Goal: Communication & Community: Answer question/provide support

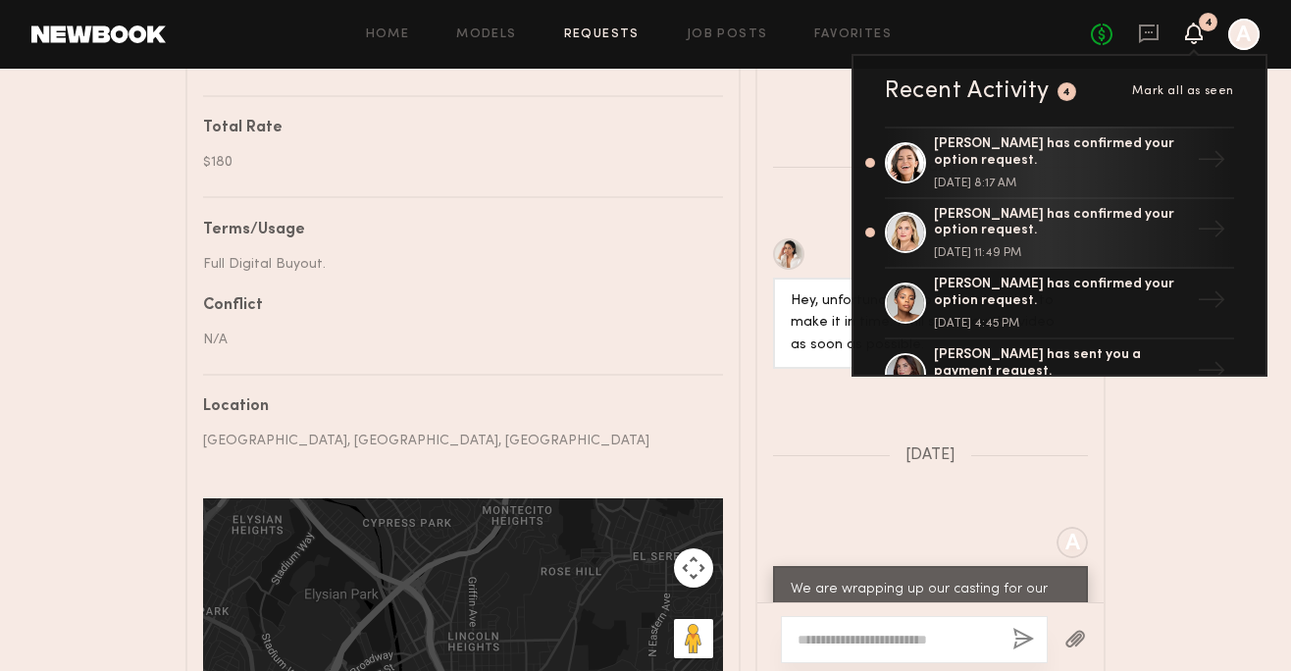
scroll to position [642, 0]
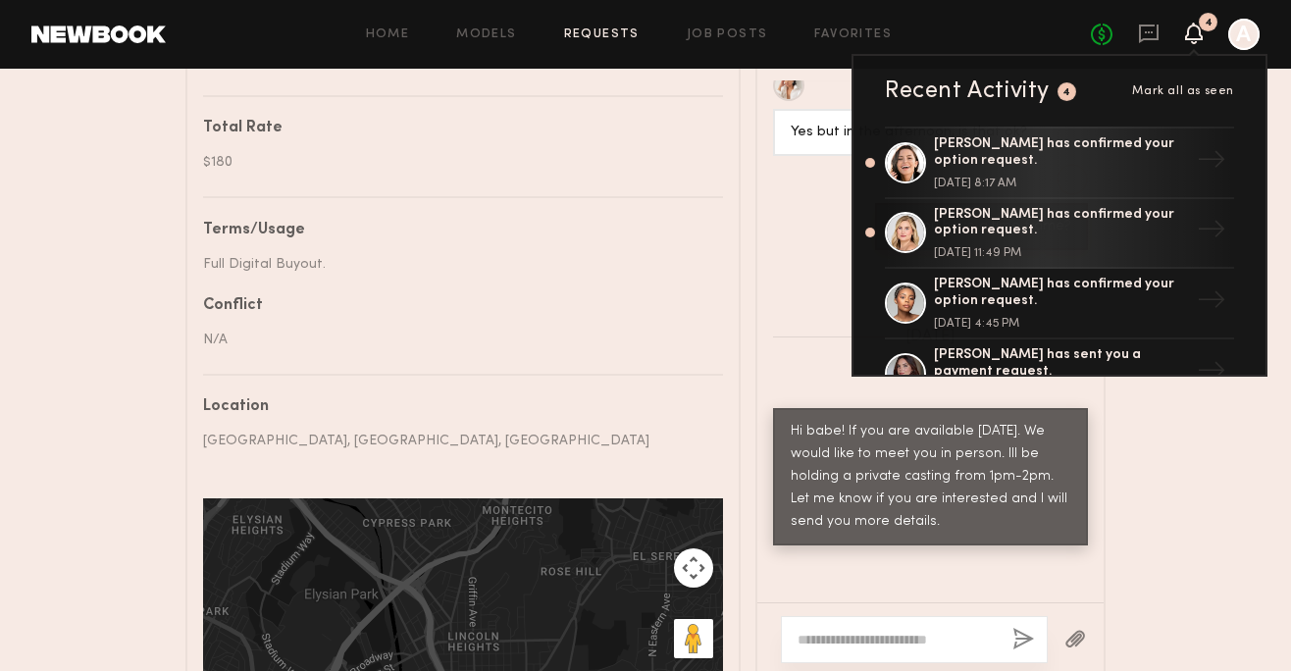
click at [522, 346] on div "N/A" at bounding box center [455, 340] width 505 height 21
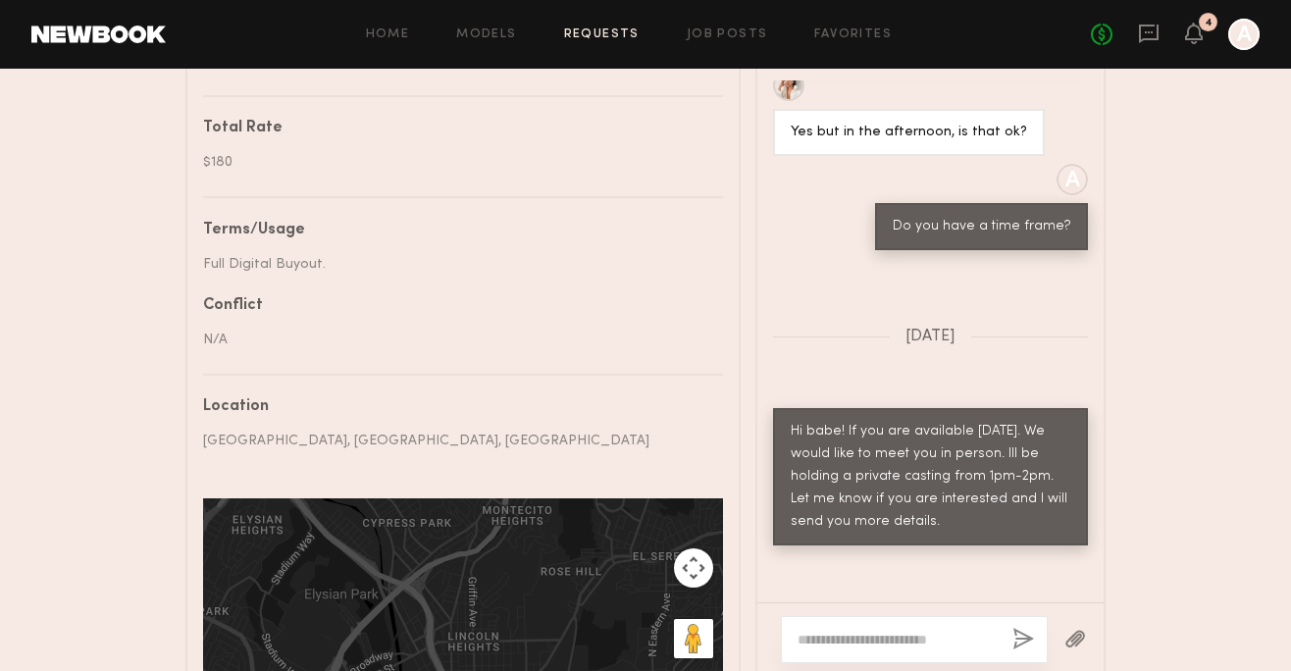
click at [1194, 40] on icon at bounding box center [1194, 34] width 18 height 22
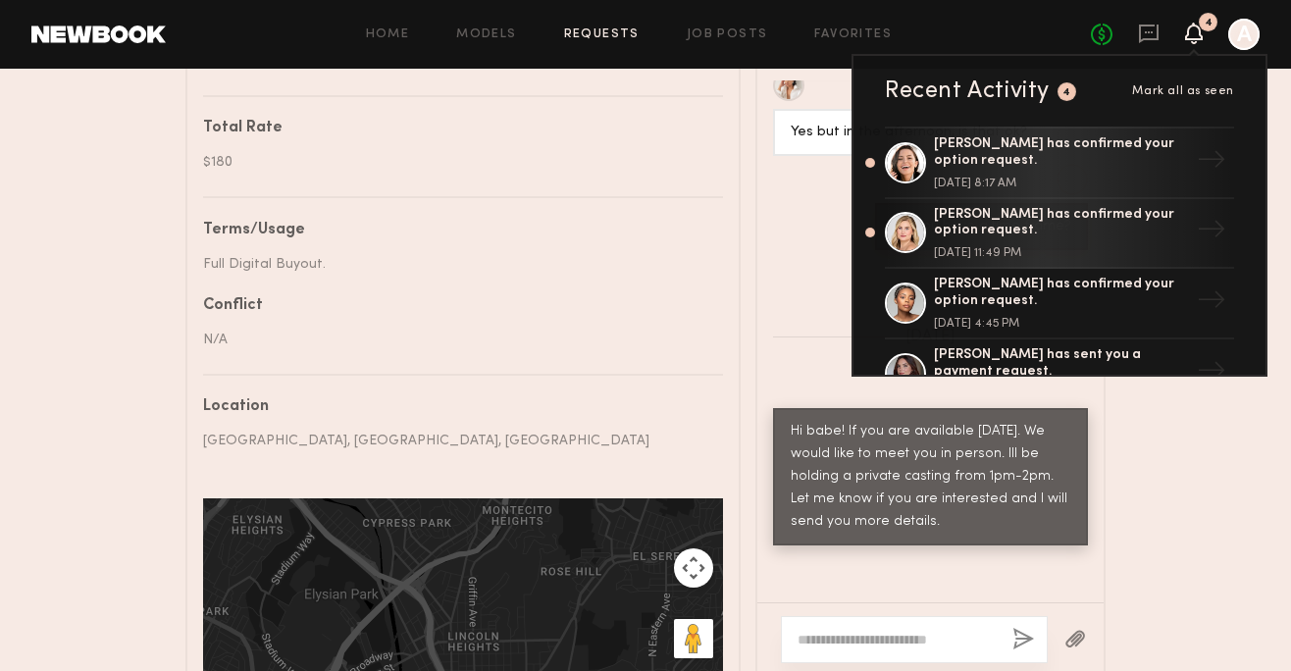
click at [1165, 19] on div "No fees up to $5,000 4 Recent Activity 4 Mark all as seen [PERSON_NAME] has con…" at bounding box center [1175, 34] width 169 height 31
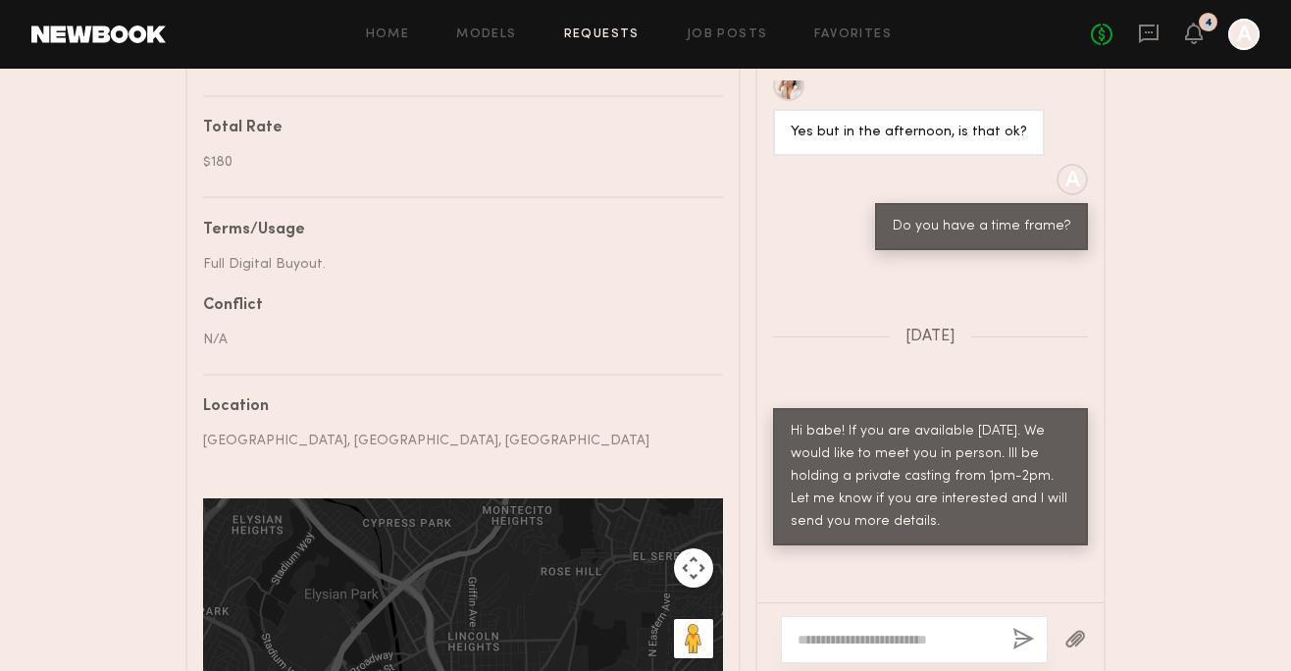
click at [1164, 19] on div "No fees up to $5,000 4 A" at bounding box center [1175, 34] width 169 height 31
click at [1154, 25] on icon at bounding box center [1149, 34] width 20 height 19
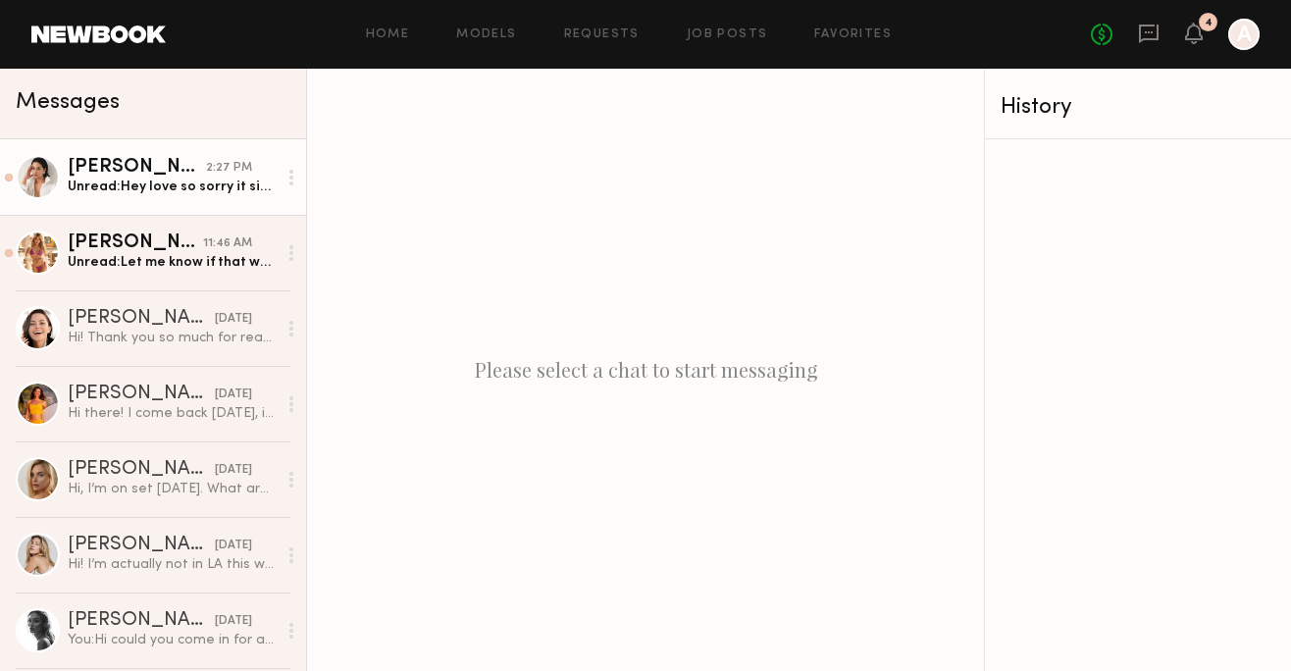
click at [177, 168] on div "[PERSON_NAME]" at bounding box center [137, 168] width 138 height 20
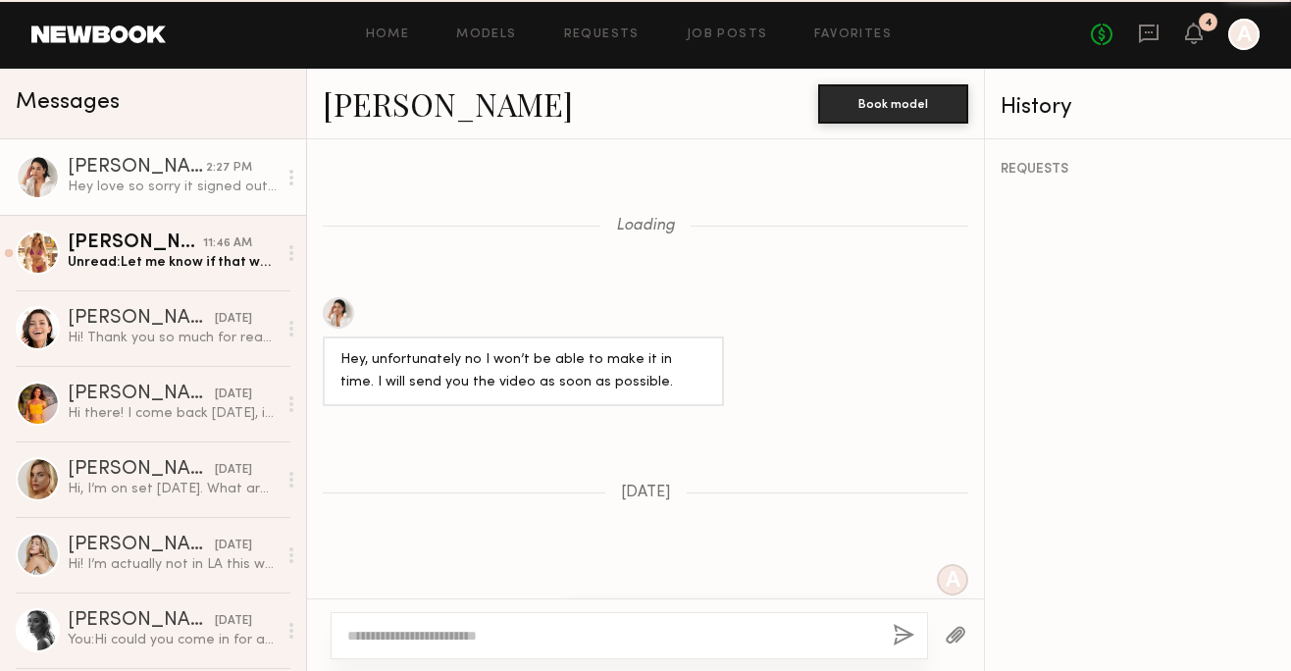
scroll to position [2261, 0]
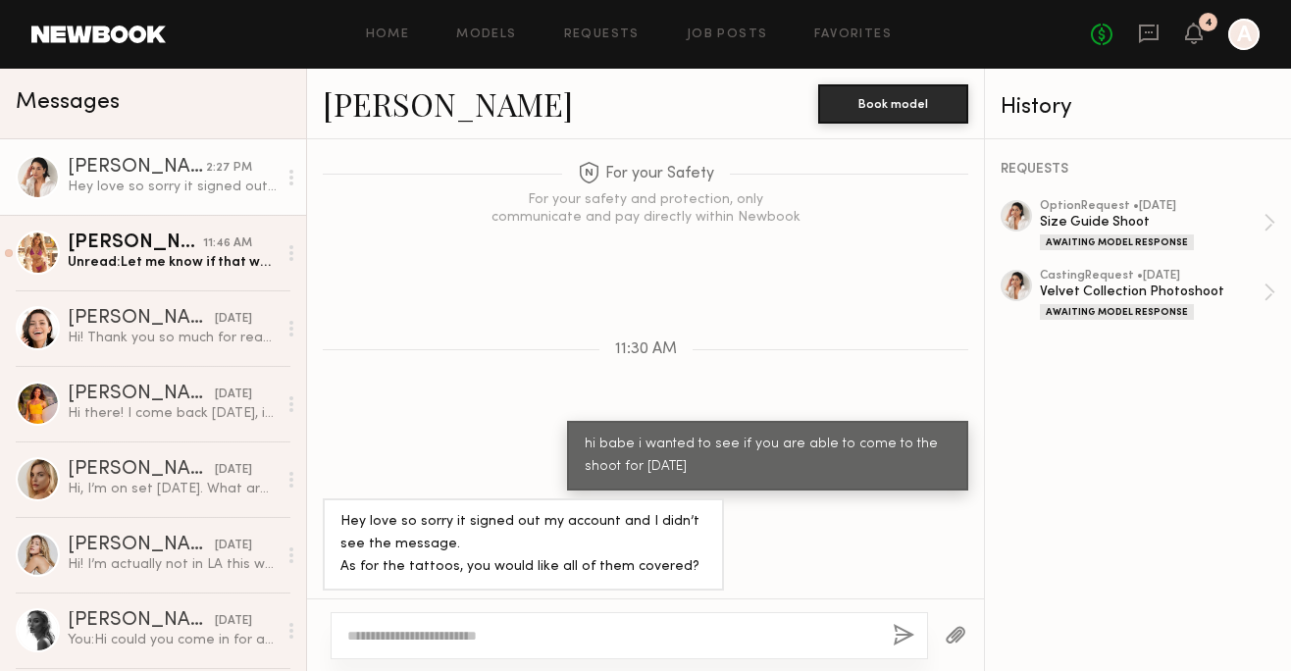
click at [397, 643] on textarea at bounding box center [612, 636] width 530 height 20
type textarea "**********"
click at [894, 639] on button "button" at bounding box center [904, 636] width 22 height 25
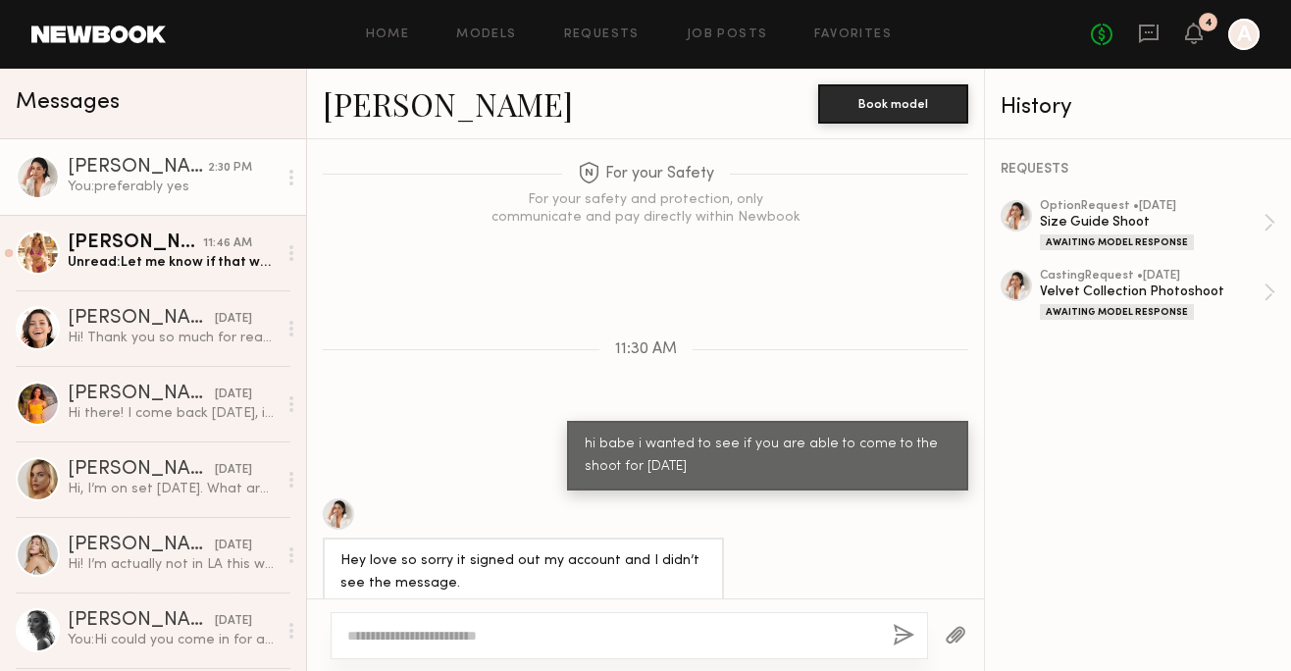
scroll to position [2505, 0]
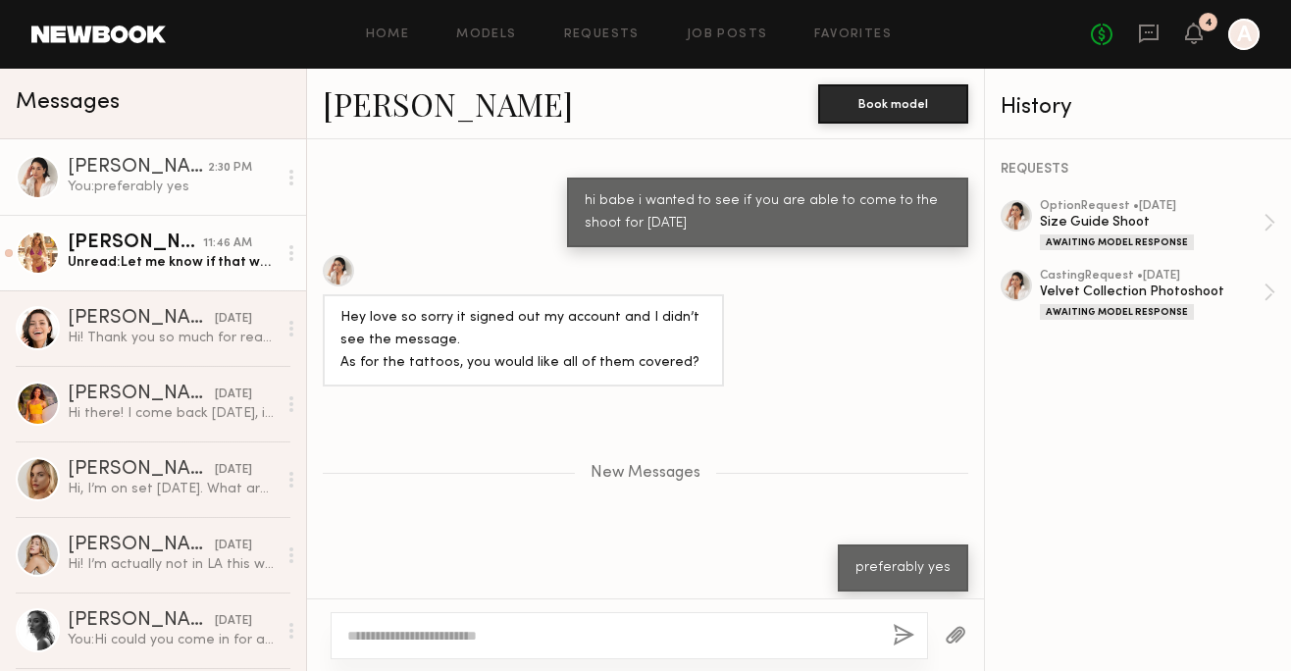
click at [146, 254] on div "Unread: Let me know if that works! If not what would be the best email to send …" at bounding box center [172, 262] width 209 height 19
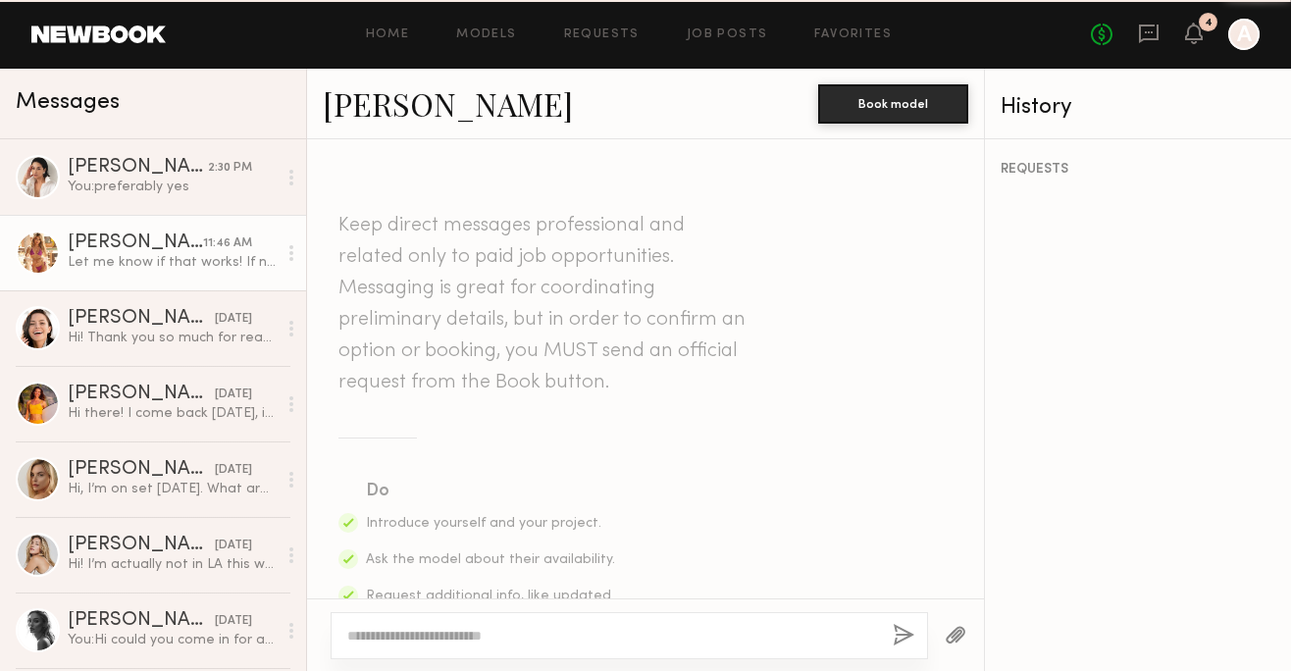
scroll to position [1861, 0]
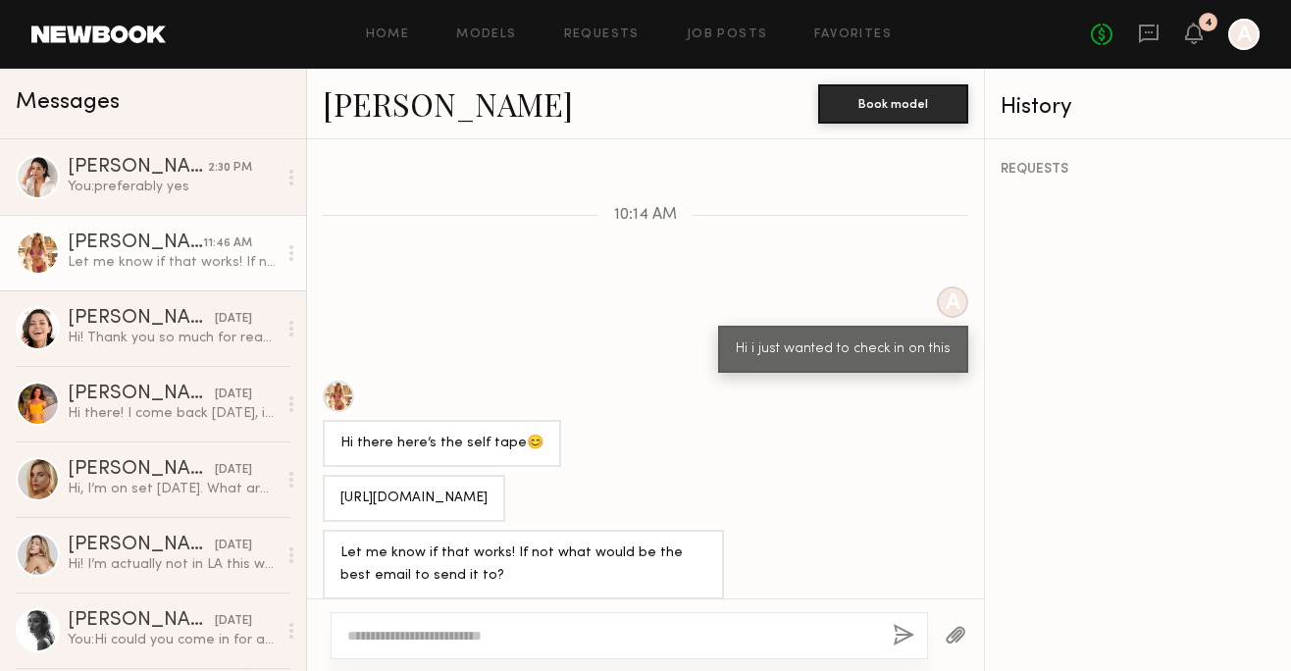
click at [447, 623] on div at bounding box center [629, 635] width 597 height 47
click at [446, 647] on div at bounding box center [629, 635] width 597 height 47
click at [433, 630] on textarea at bounding box center [612, 636] width 530 height 20
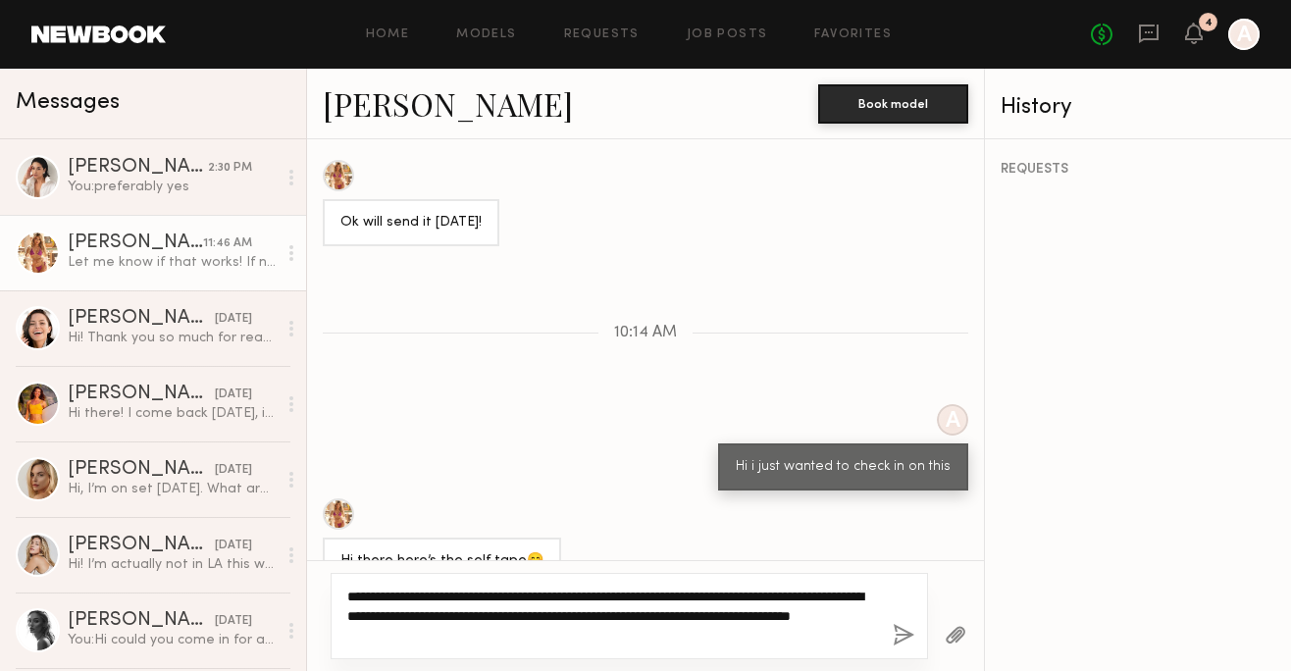
scroll to position [1899, 0]
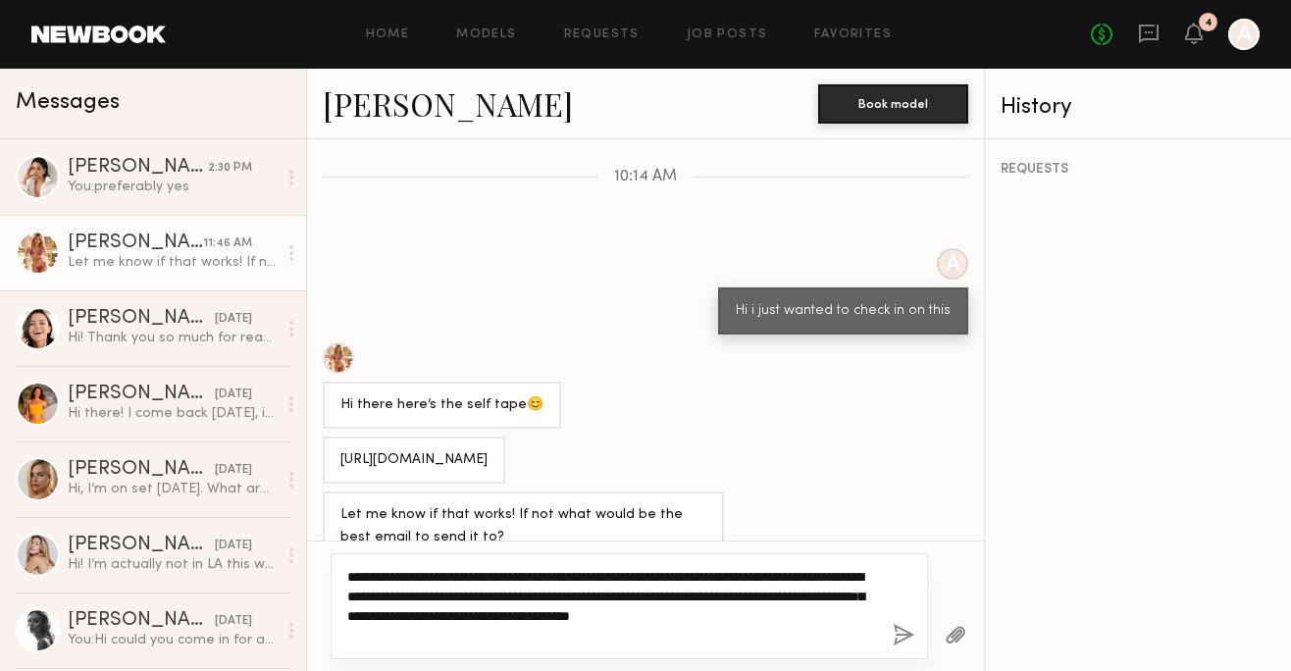
click at [665, 615] on textarea "**********" at bounding box center [612, 606] width 530 height 78
click at [658, 615] on textarea "**********" at bounding box center [612, 606] width 530 height 78
type textarea "**********"
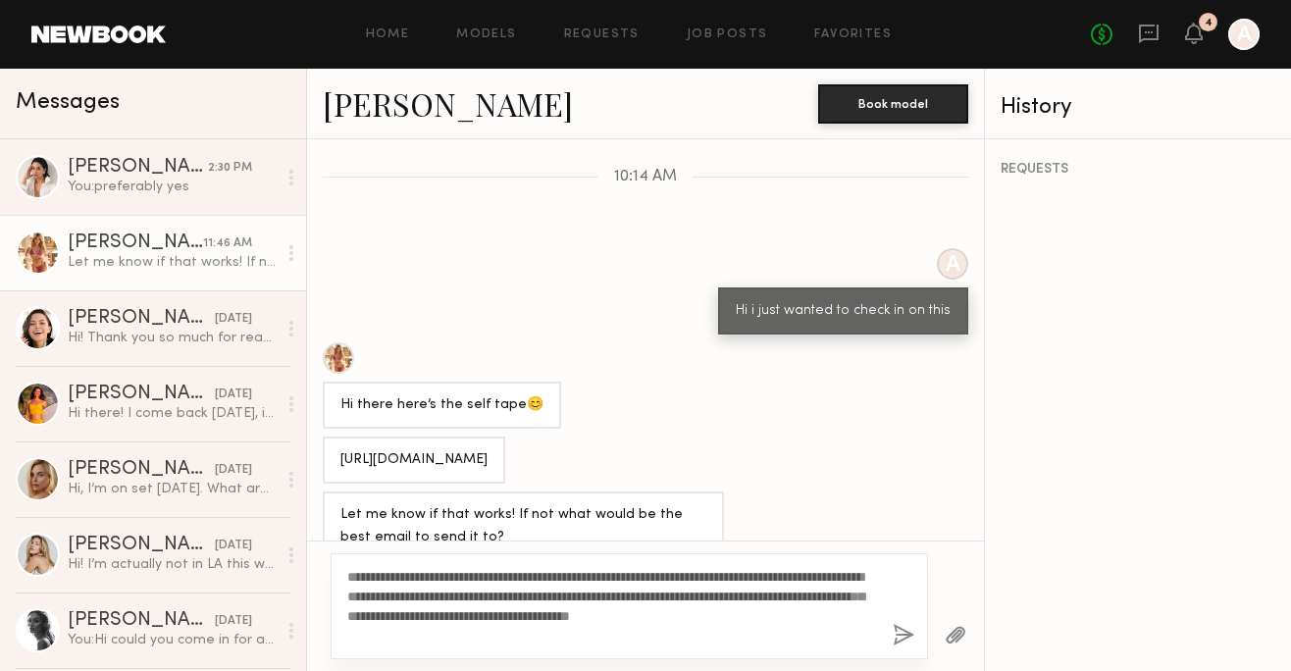
click at [895, 642] on button "button" at bounding box center [904, 636] width 22 height 25
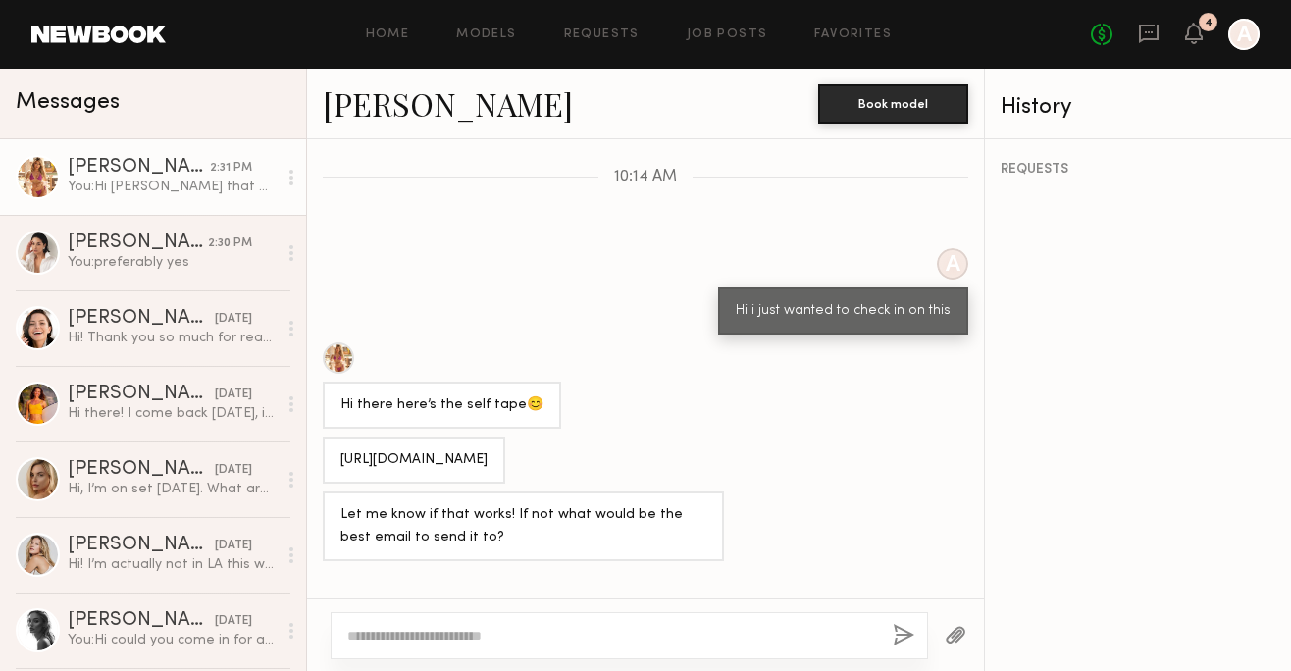
scroll to position [2155, 0]
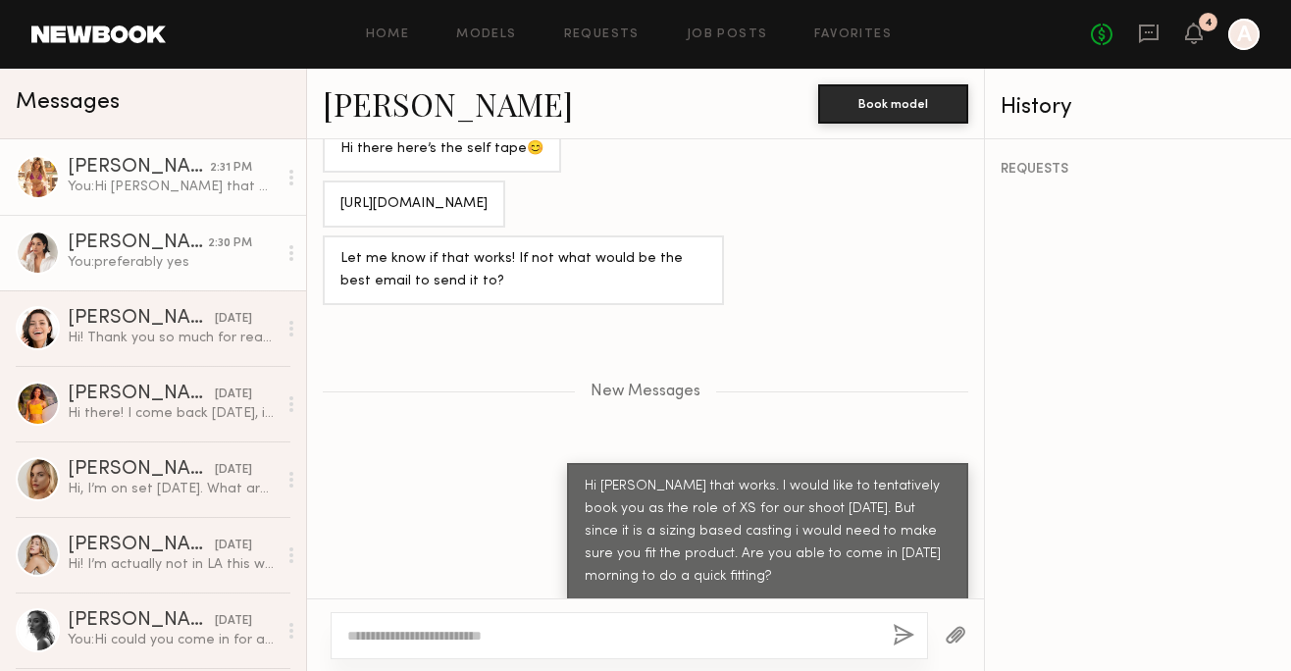
click at [232, 242] on div "2:30 PM" at bounding box center [230, 243] width 44 height 19
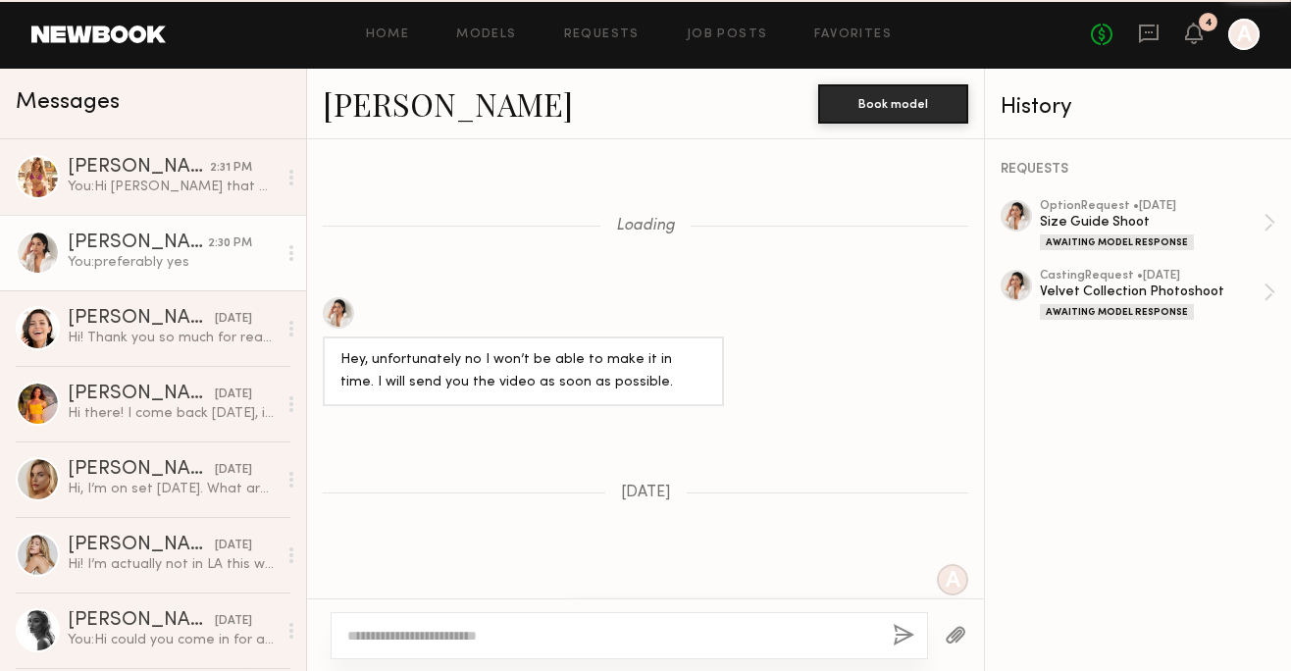
scroll to position [2356, 0]
